Goal: Transaction & Acquisition: Obtain resource

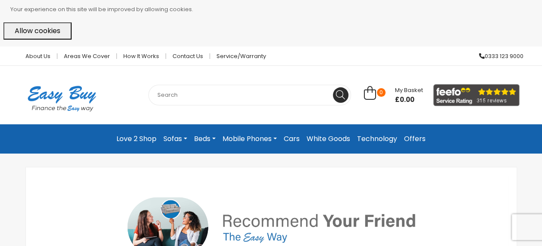
scroll to position [172, 0]
